Goal: Information Seeking & Learning: Learn about a topic

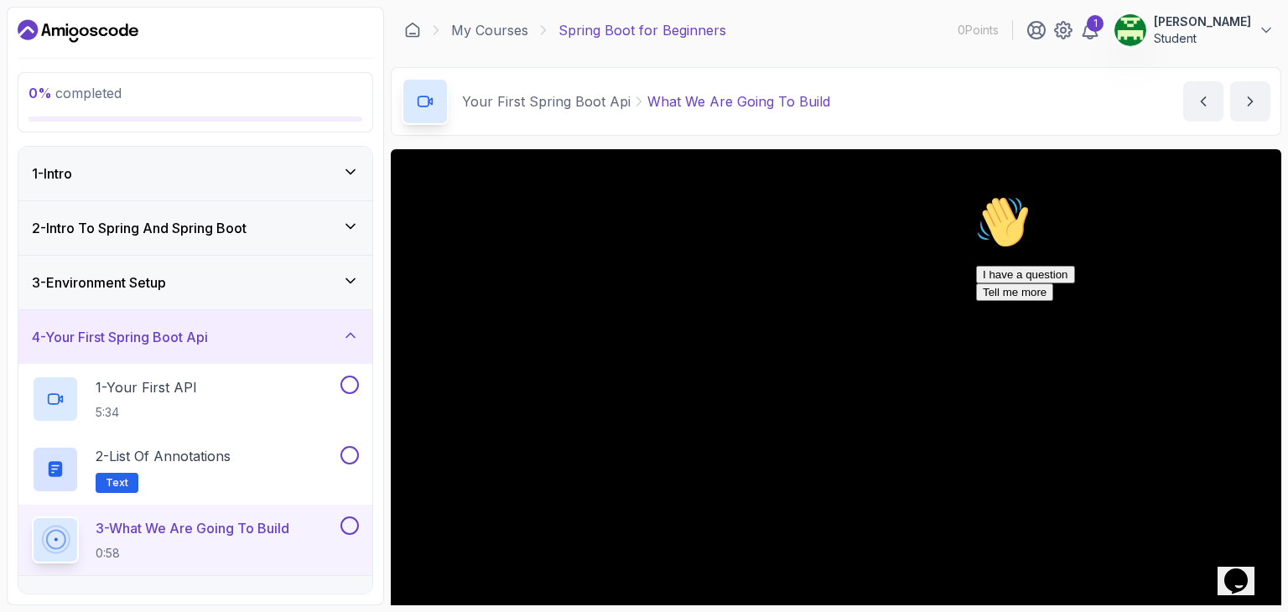
click at [171, 177] on div "1 - Intro" at bounding box center [195, 174] width 327 height 20
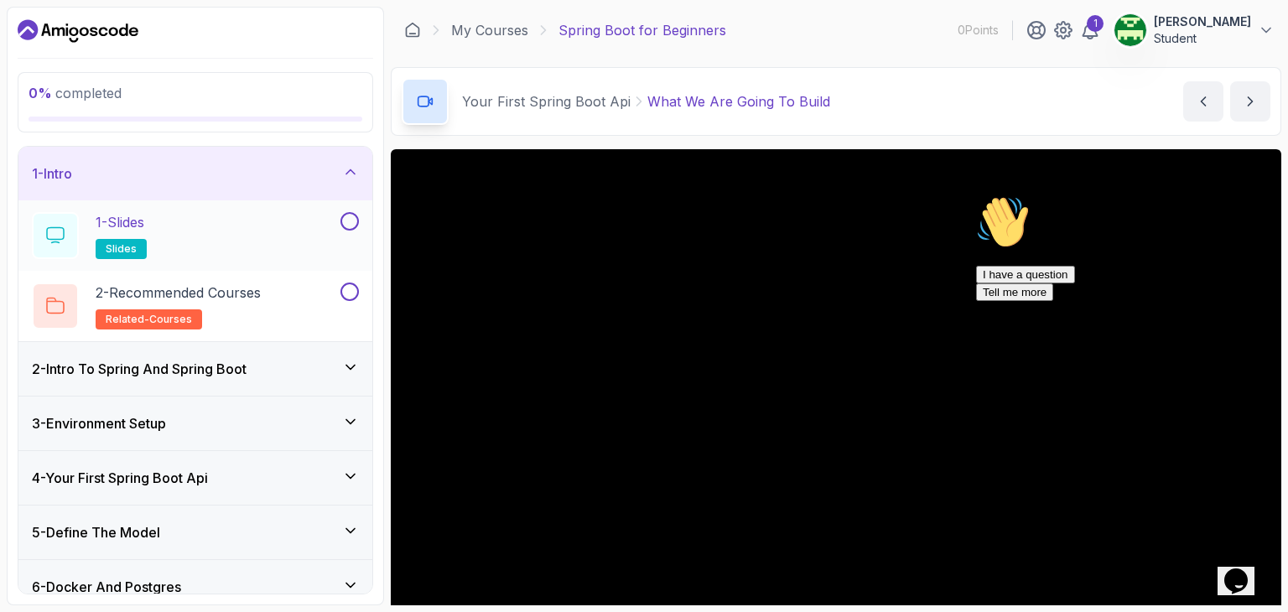
click at [185, 251] on div "1 - Slides slides" at bounding box center [184, 235] width 305 height 47
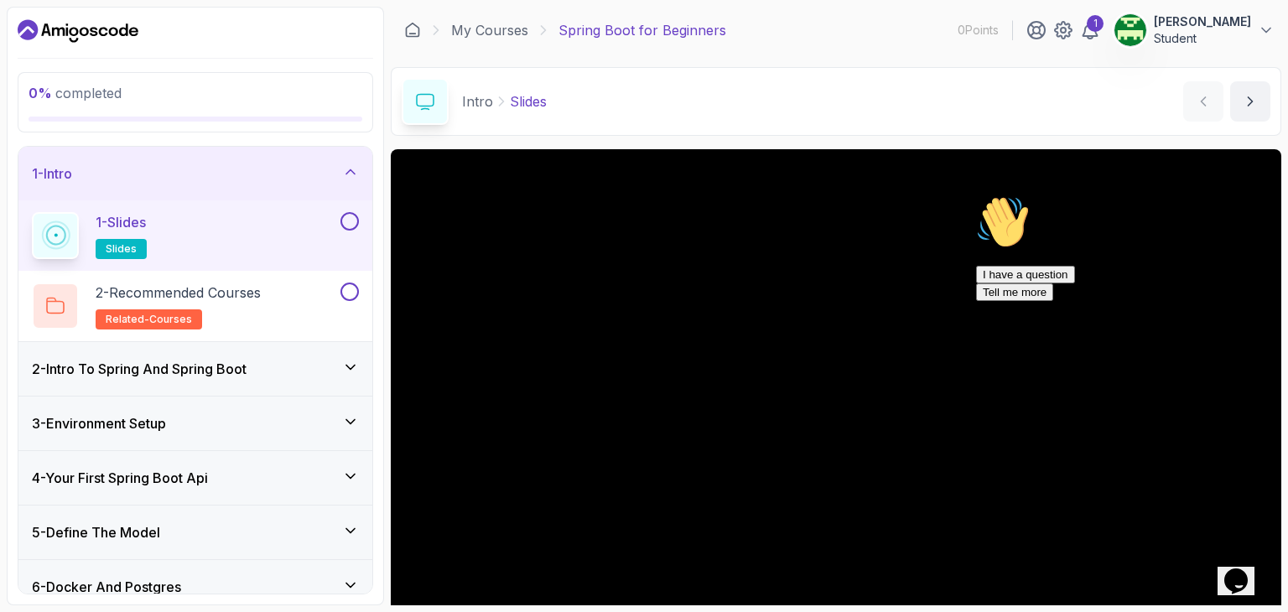
click at [350, 222] on button at bounding box center [350, 221] width 18 height 18
click at [351, 292] on button at bounding box center [350, 292] width 18 height 18
click at [351, 363] on icon at bounding box center [350, 367] width 17 height 17
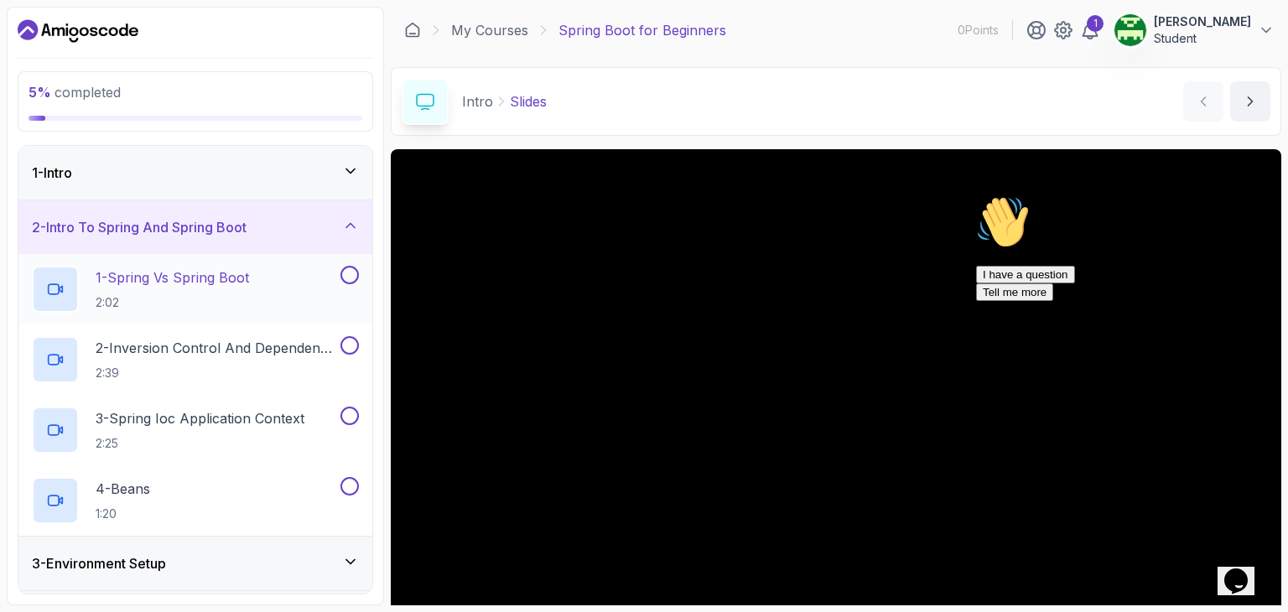
click at [353, 273] on button at bounding box center [350, 275] width 18 height 18
click at [346, 345] on button at bounding box center [350, 345] width 18 height 18
click at [352, 423] on button at bounding box center [350, 416] width 18 height 18
click at [352, 486] on button at bounding box center [350, 486] width 18 height 18
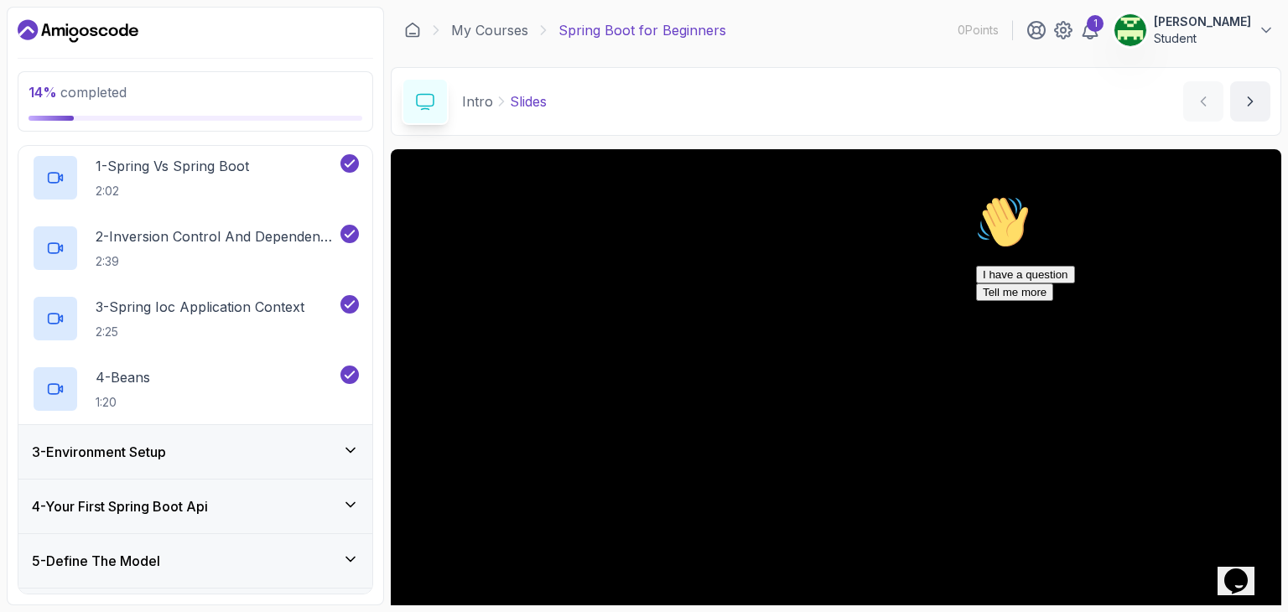
click at [351, 454] on icon at bounding box center [350, 450] width 17 height 17
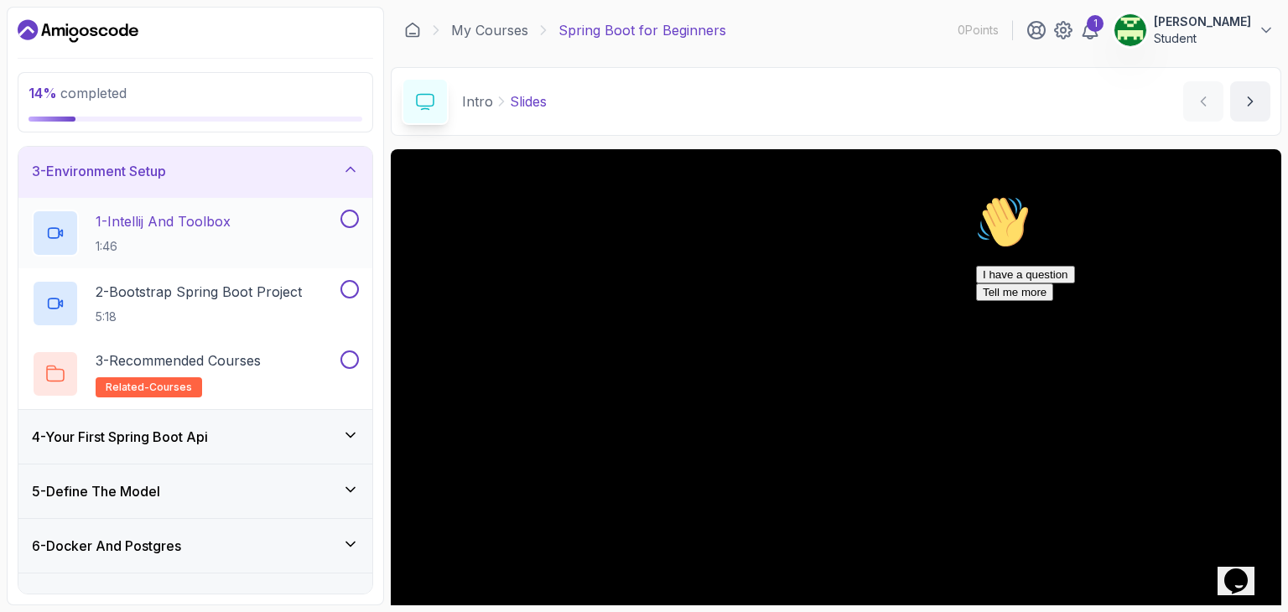
click at [356, 217] on button at bounding box center [350, 219] width 18 height 18
click at [349, 286] on button at bounding box center [350, 289] width 18 height 18
click at [349, 359] on button at bounding box center [350, 360] width 18 height 18
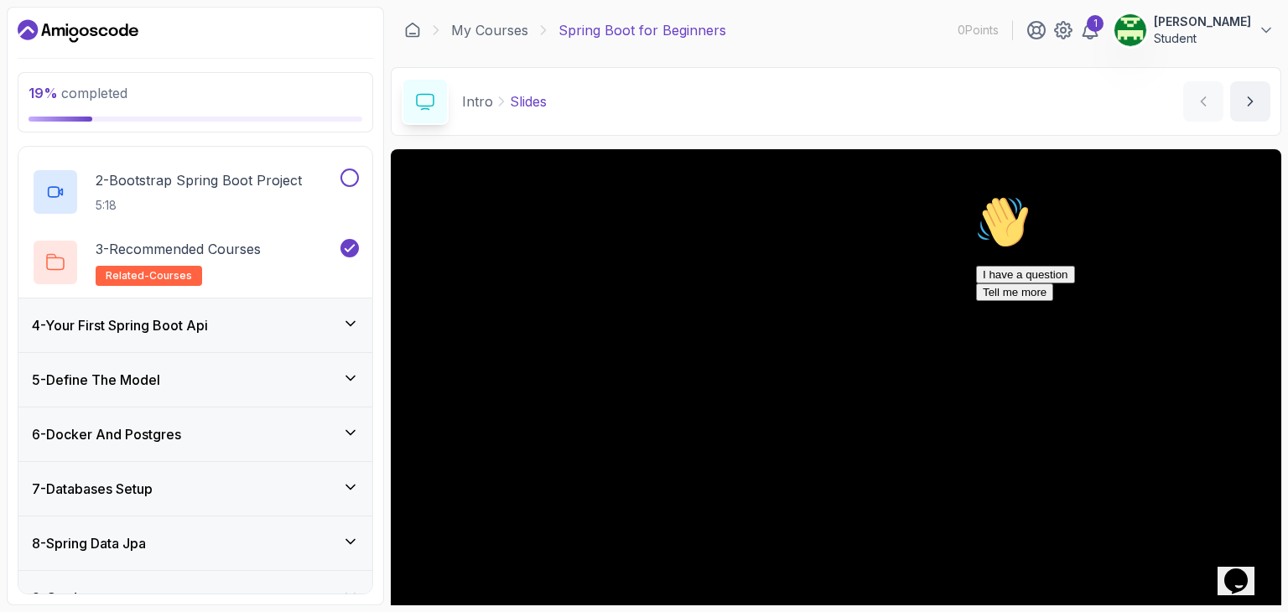
click at [351, 329] on icon at bounding box center [350, 323] width 17 height 17
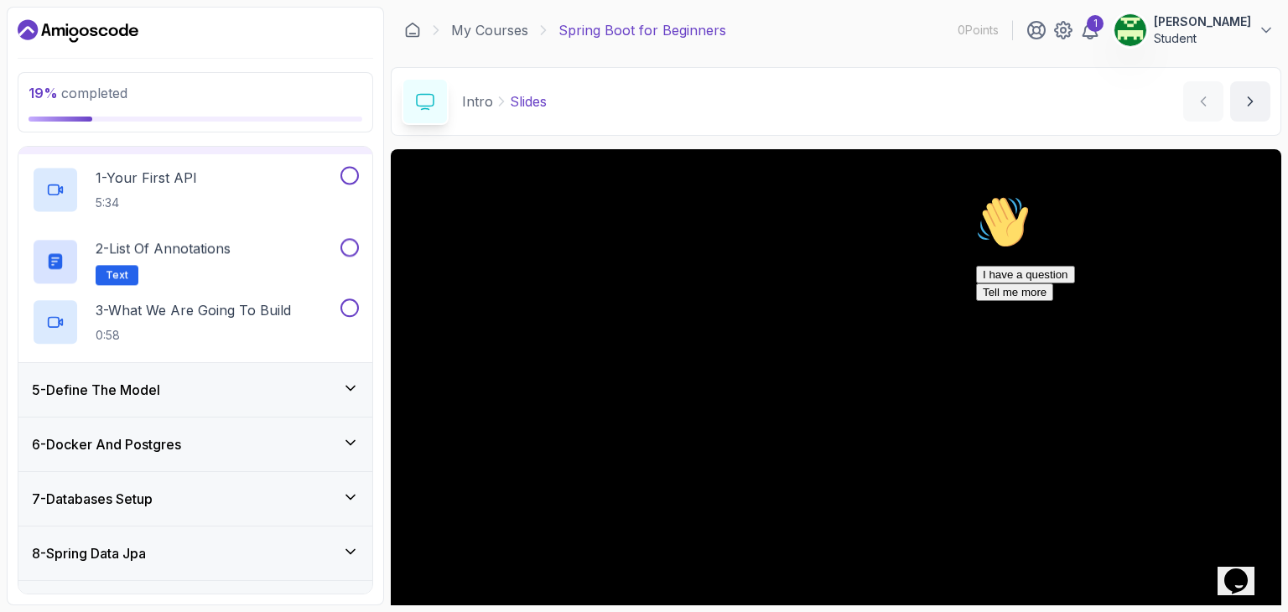
scroll to position [203, 0]
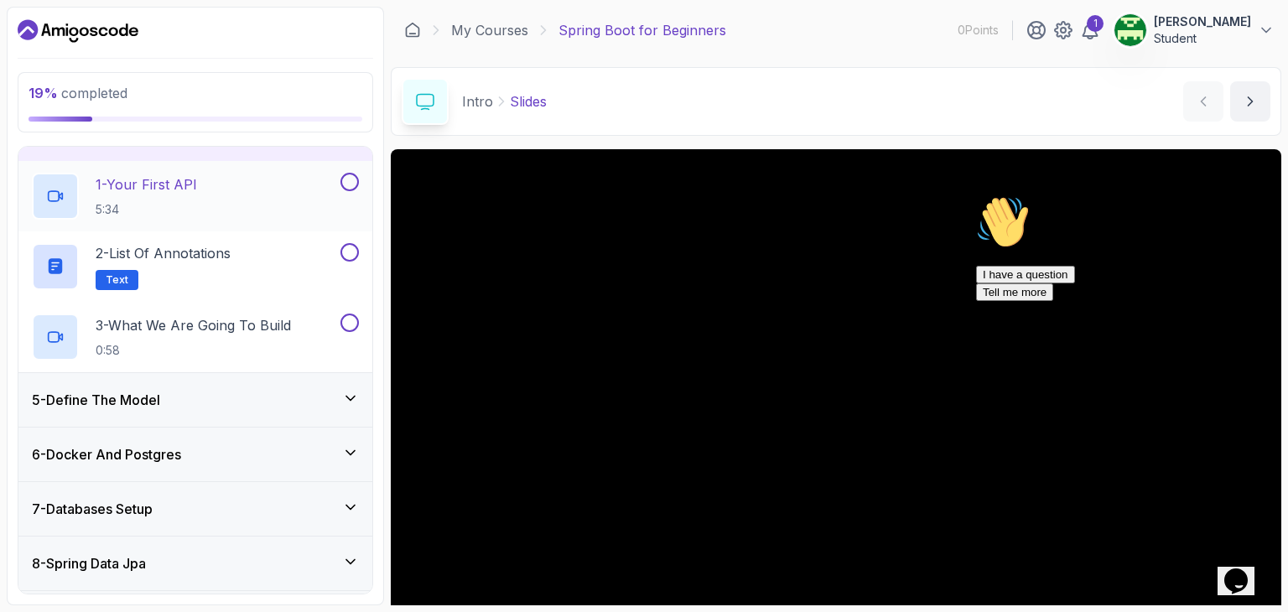
click at [350, 182] on button at bounding box center [350, 182] width 18 height 18
click at [347, 246] on button at bounding box center [350, 252] width 18 height 18
click at [348, 325] on button at bounding box center [350, 323] width 18 height 18
click at [349, 382] on div "5 - Define The Model" at bounding box center [195, 400] width 354 height 54
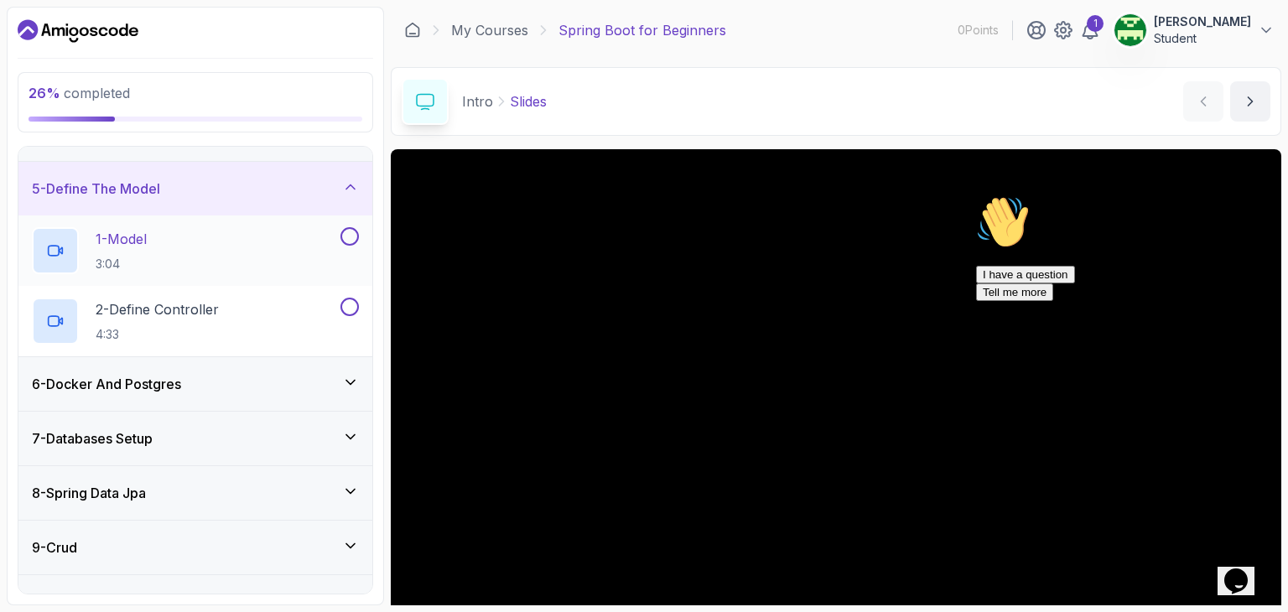
click at [355, 235] on button at bounding box center [350, 236] width 18 height 18
click at [349, 313] on button at bounding box center [350, 307] width 18 height 18
click at [346, 360] on div "6 - Docker And Postgres" at bounding box center [195, 384] width 354 height 54
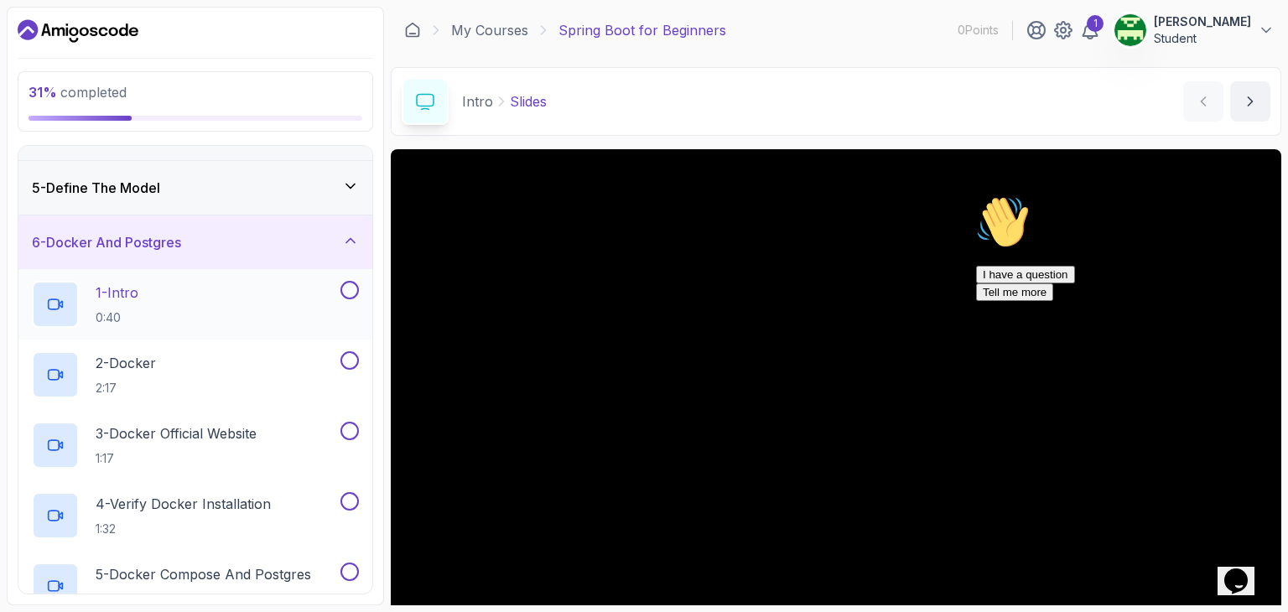
click at [351, 289] on button at bounding box center [350, 290] width 18 height 18
click at [351, 355] on button at bounding box center [350, 360] width 18 height 18
click at [351, 429] on button at bounding box center [350, 431] width 18 height 18
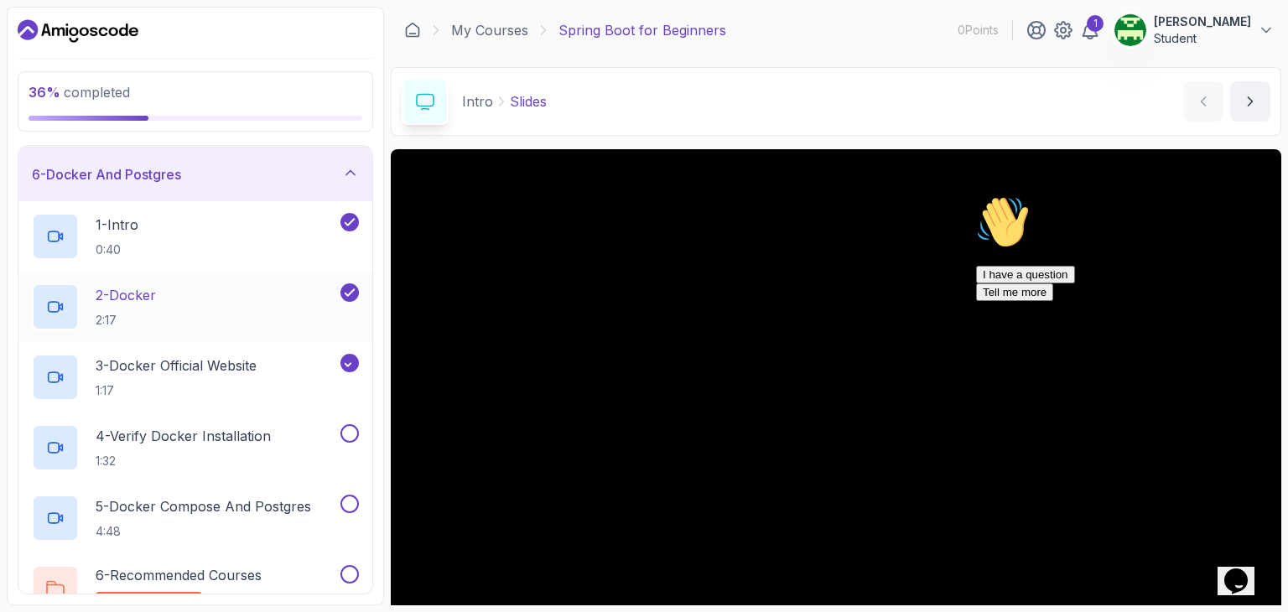
scroll to position [315, 0]
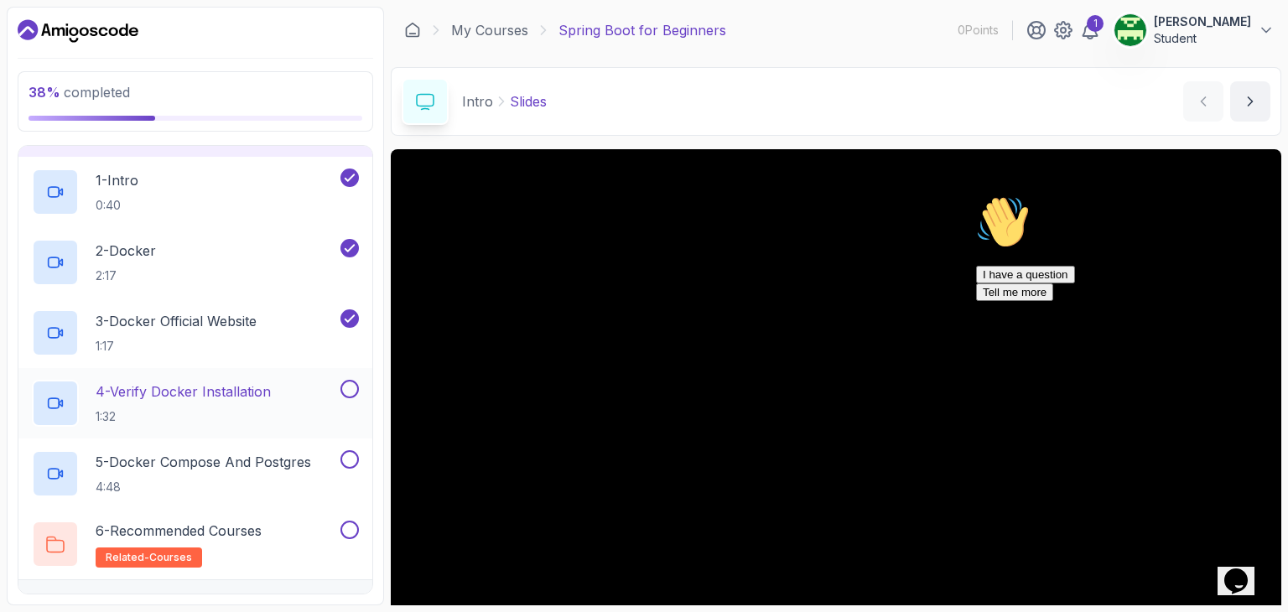
click at [352, 387] on button at bounding box center [350, 389] width 18 height 18
click at [351, 450] on button at bounding box center [350, 459] width 18 height 18
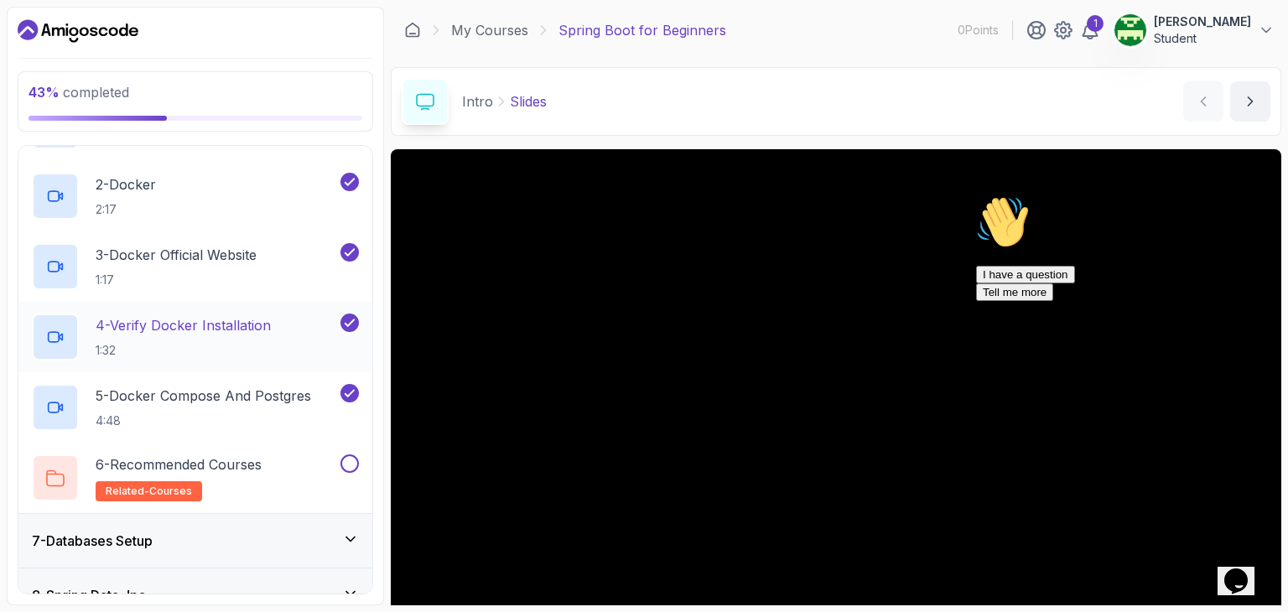
scroll to position [427, 0]
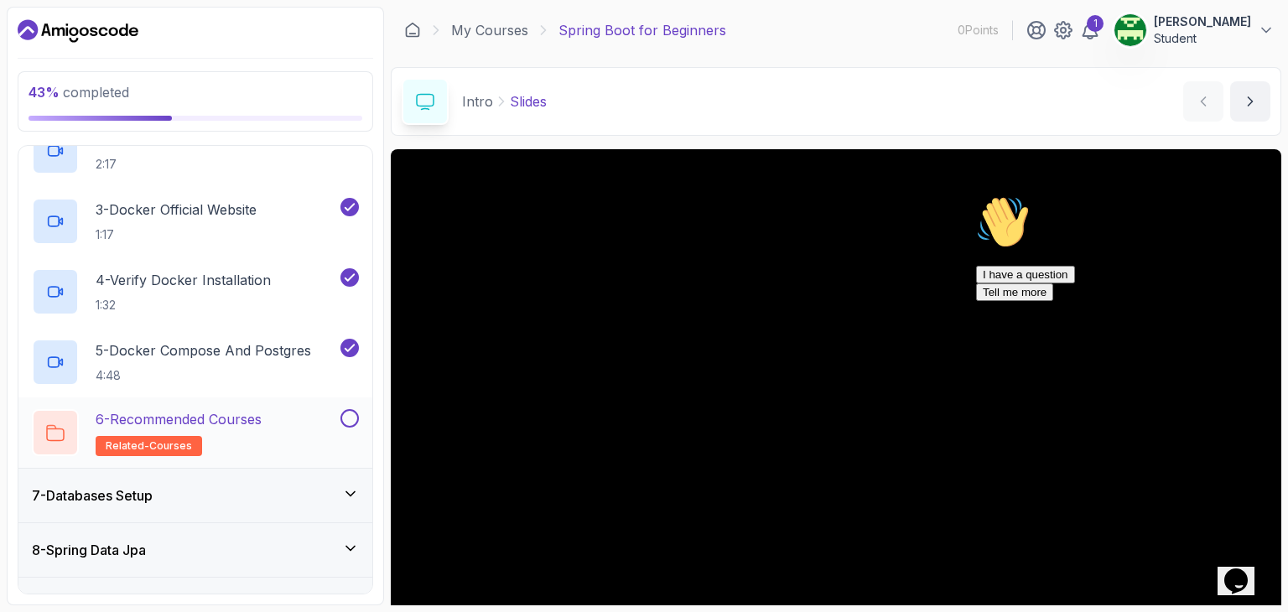
click at [352, 420] on button at bounding box center [350, 418] width 18 height 18
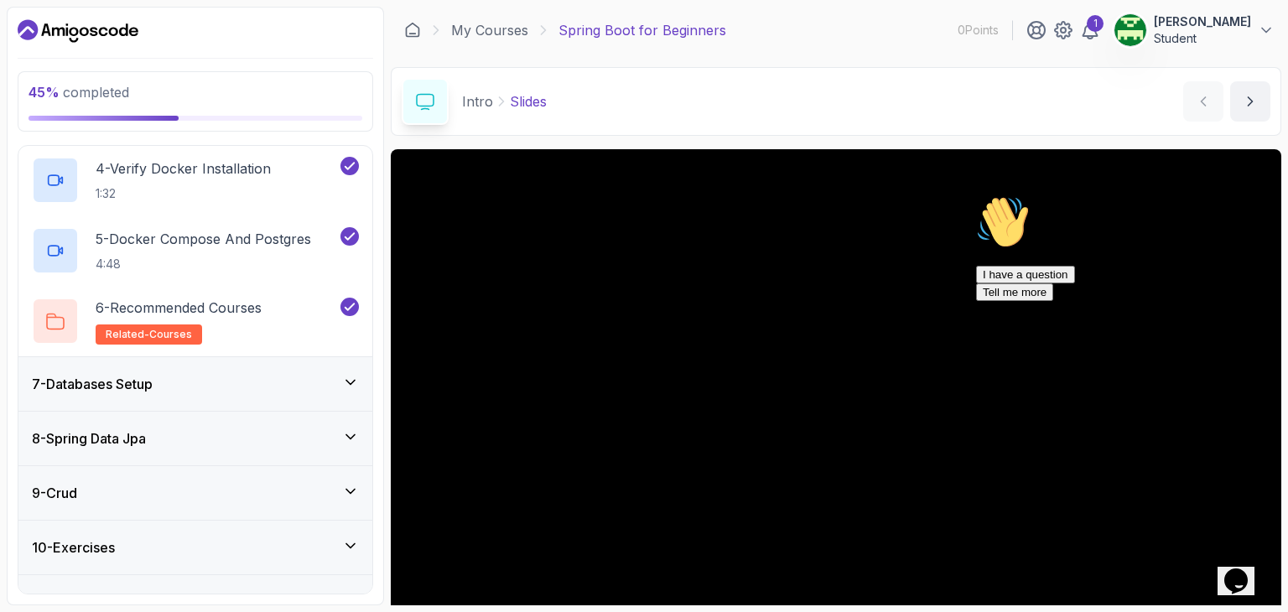
click at [344, 378] on icon at bounding box center [350, 382] width 17 height 17
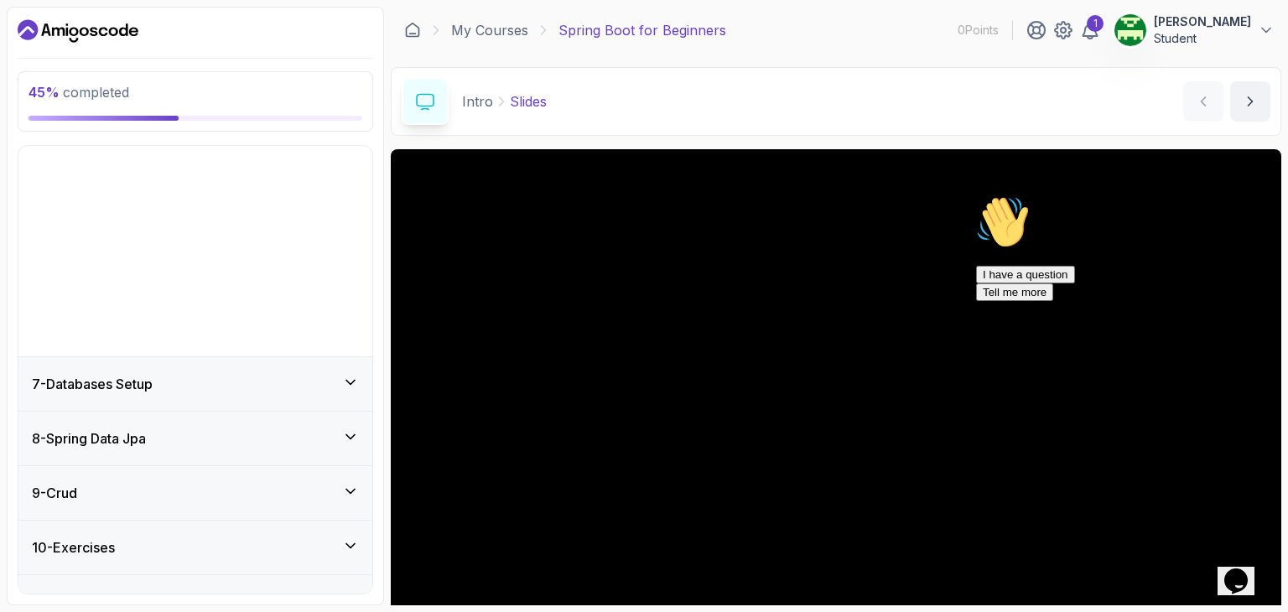
scroll to position [203, 0]
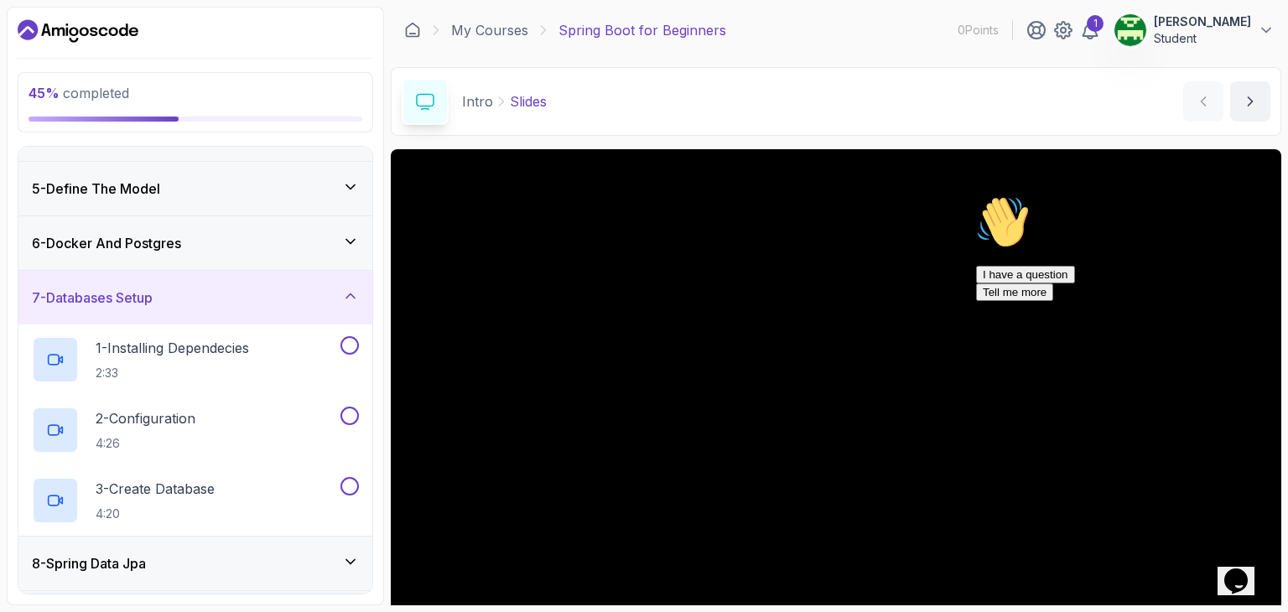
click at [348, 306] on div "7 - Databases Setup" at bounding box center [195, 298] width 354 height 54
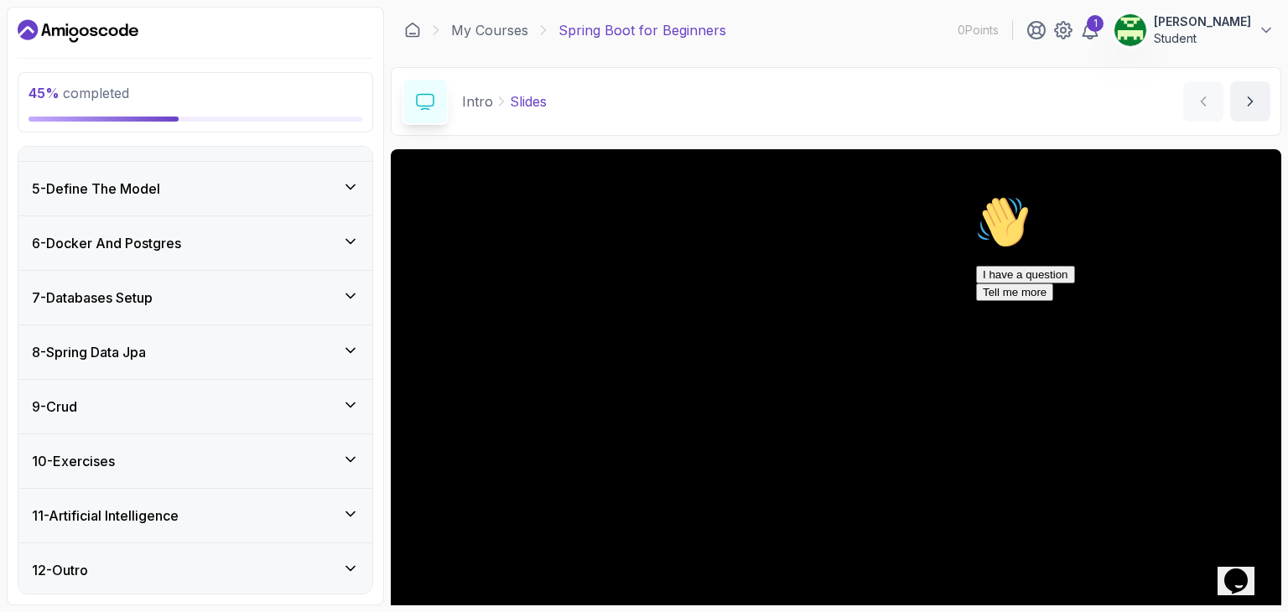
click at [304, 292] on div "7 - Databases Setup" at bounding box center [195, 298] width 327 height 20
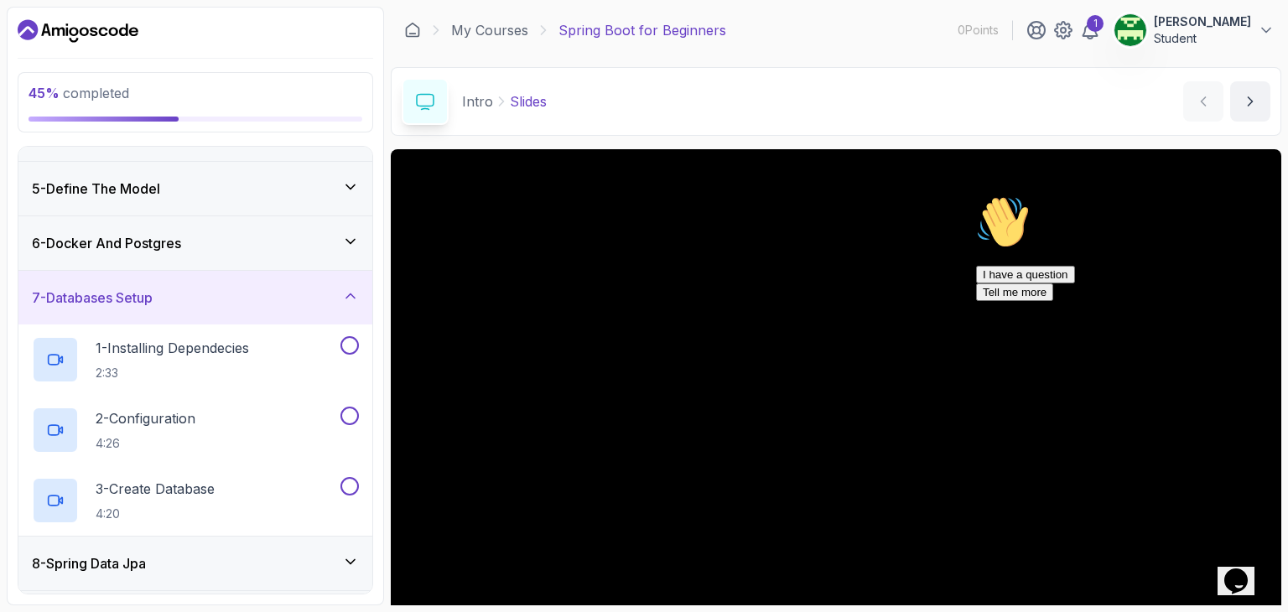
click at [337, 238] on div "6 - Docker And Postgres" at bounding box center [195, 243] width 327 height 20
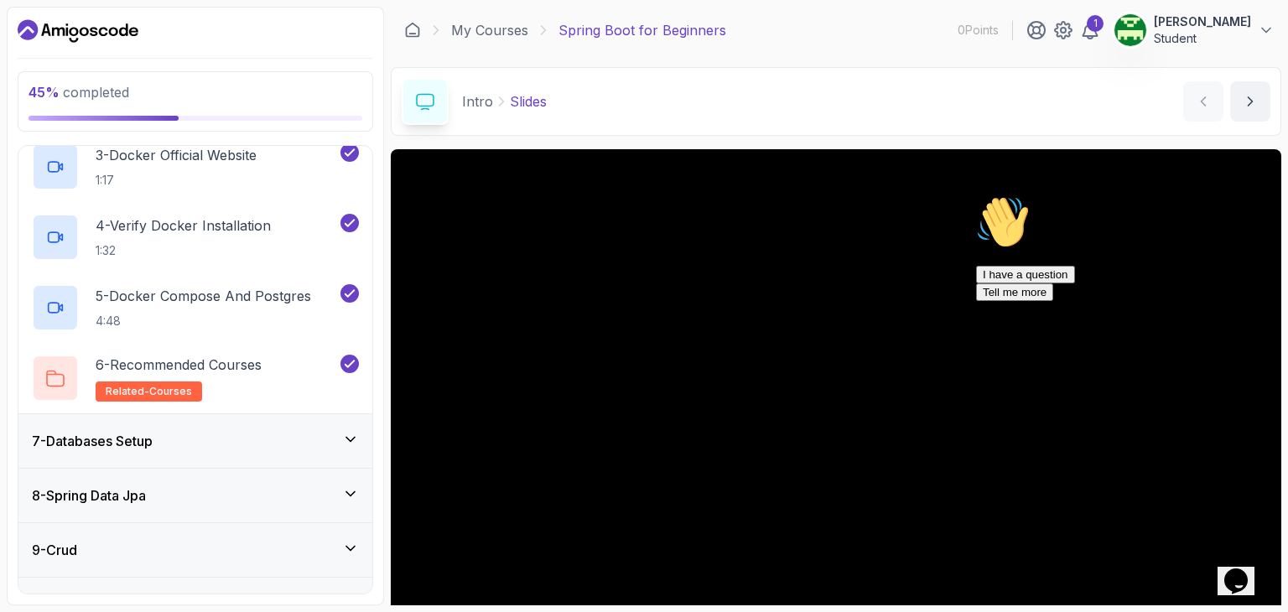
scroll to position [538, 0]
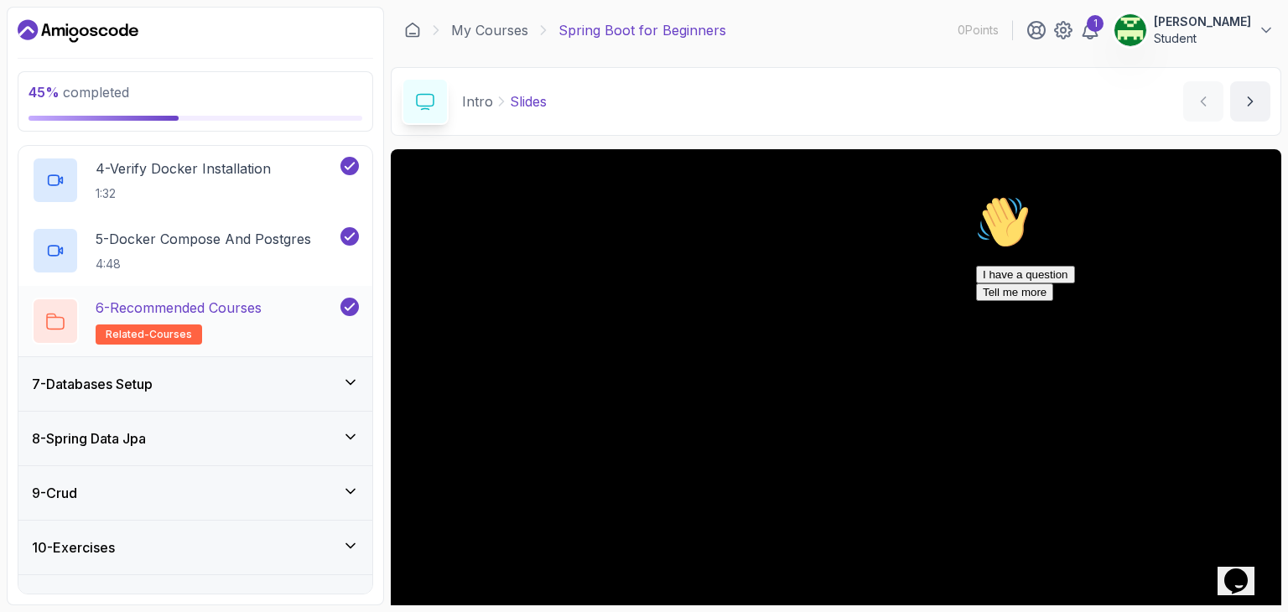
click at [163, 339] on span "related-courses" at bounding box center [149, 334] width 86 height 13
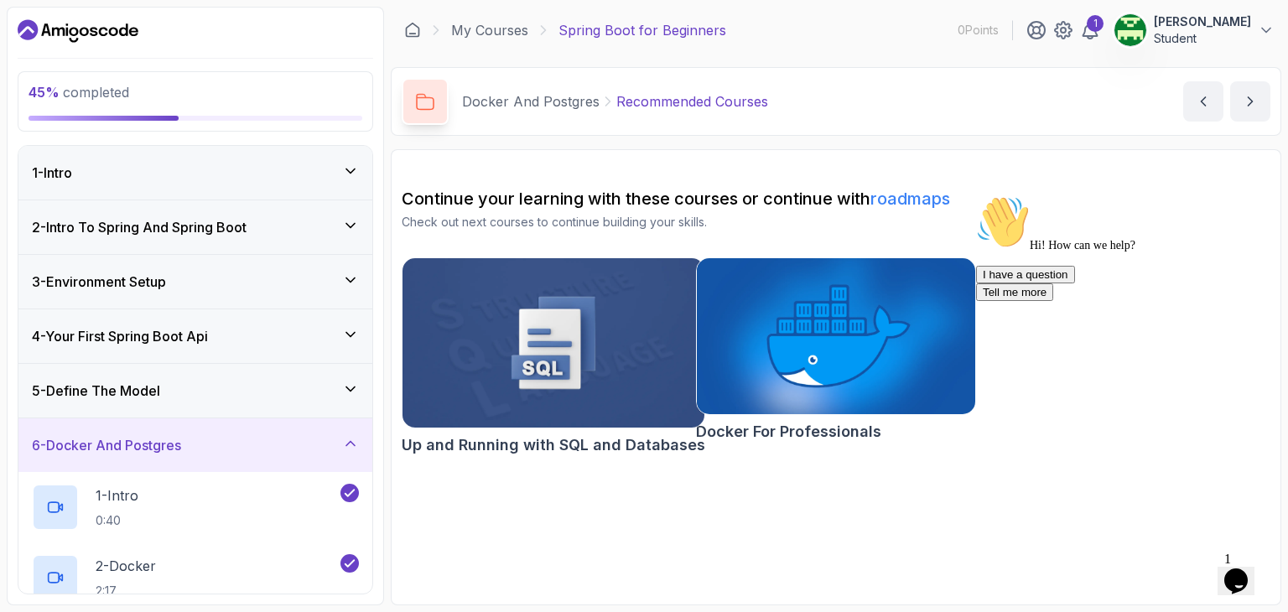
click at [230, 397] on div "5 - Define The Model" at bounding box center [195, 391] width 327 height 20
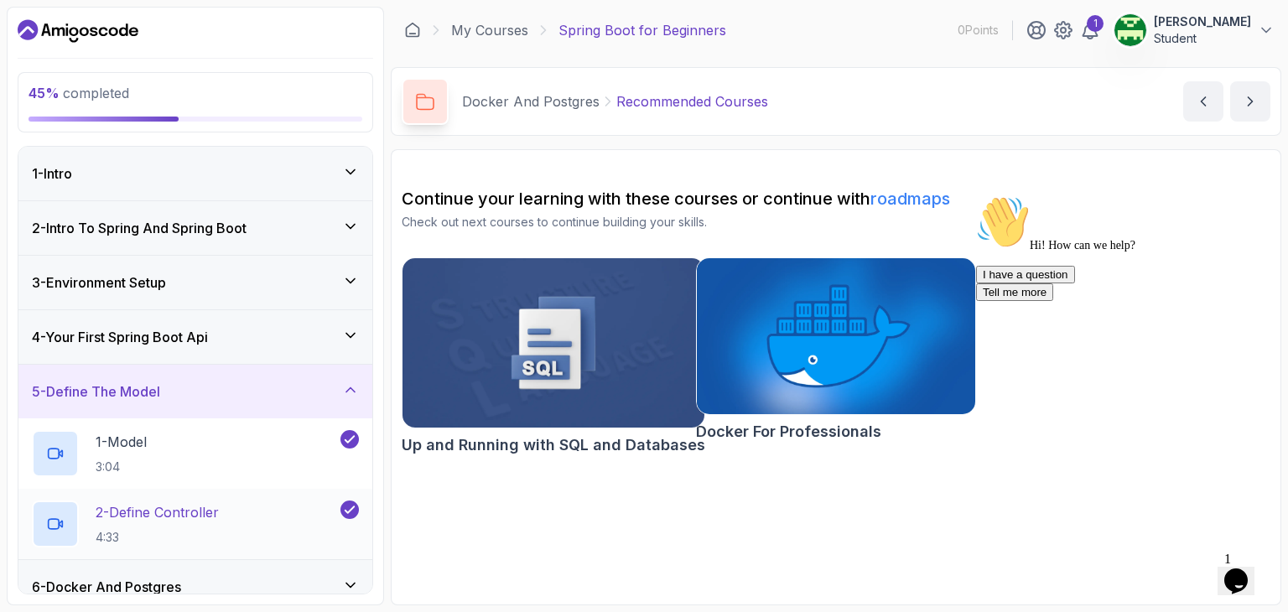
click at [219, 519] on p "2 - Define Controller" at bounding box center [157, 512] width 123 height 20
